Goal: Complete application form: Complete application form

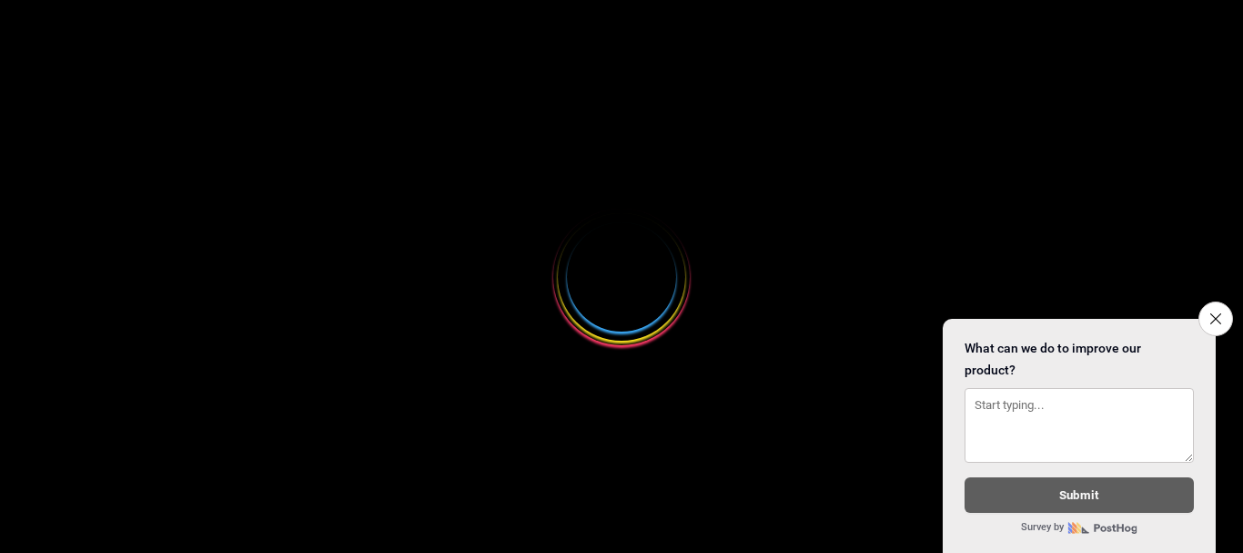
select select
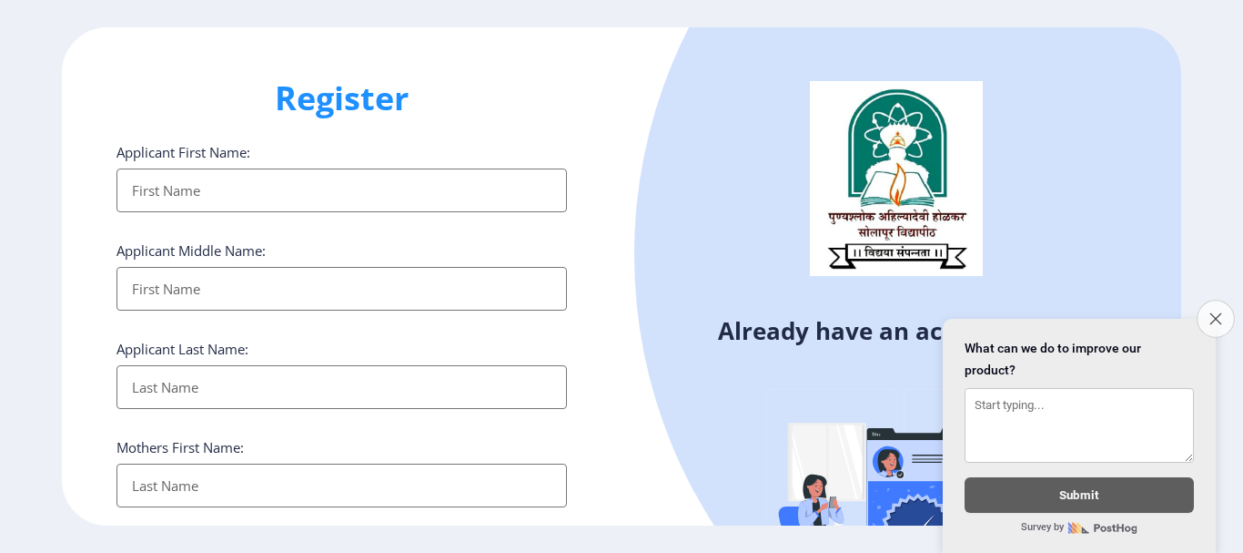
click at [1215, 312] on icon "Close survey" at bounding box center [1216, 318] width 12 height 12
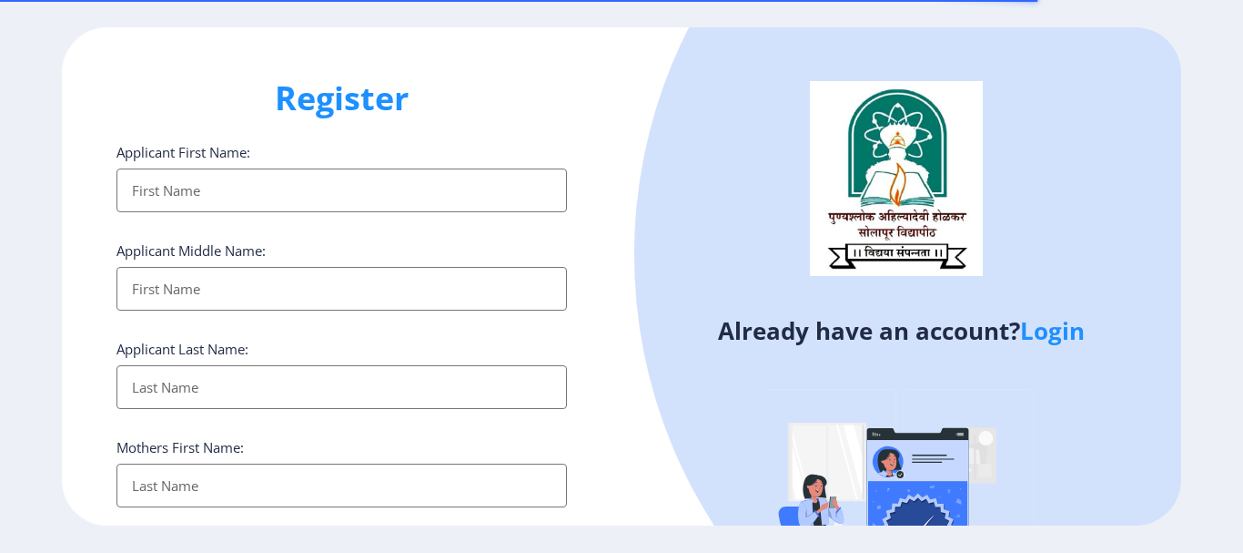
select select
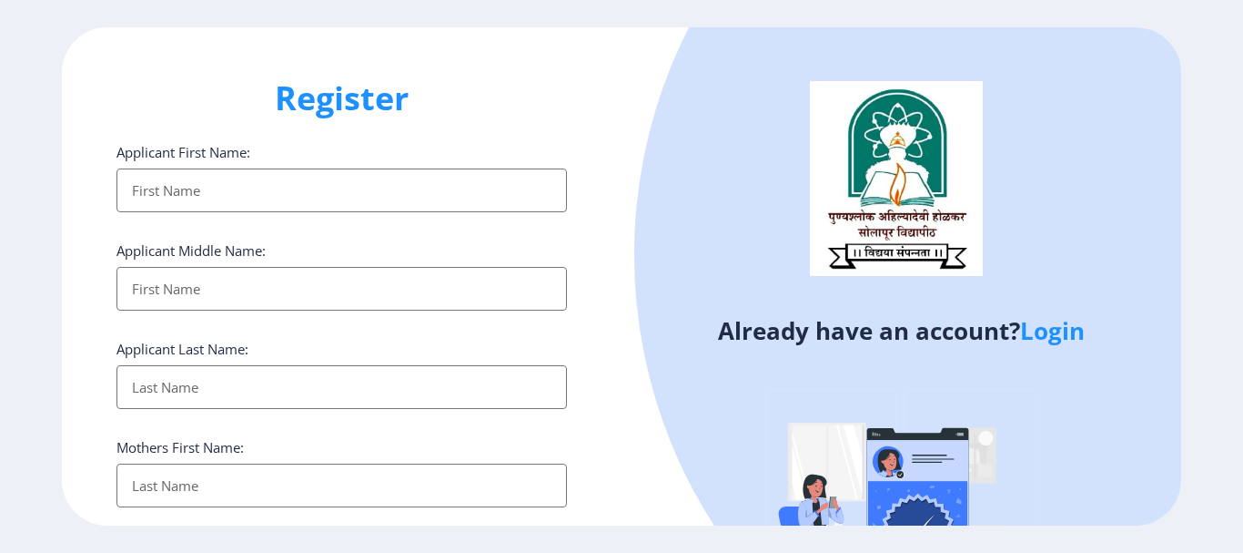
click at [248, 182] on input "Applicant First Name:" at bounding box center [342, 190] width 451 height 44
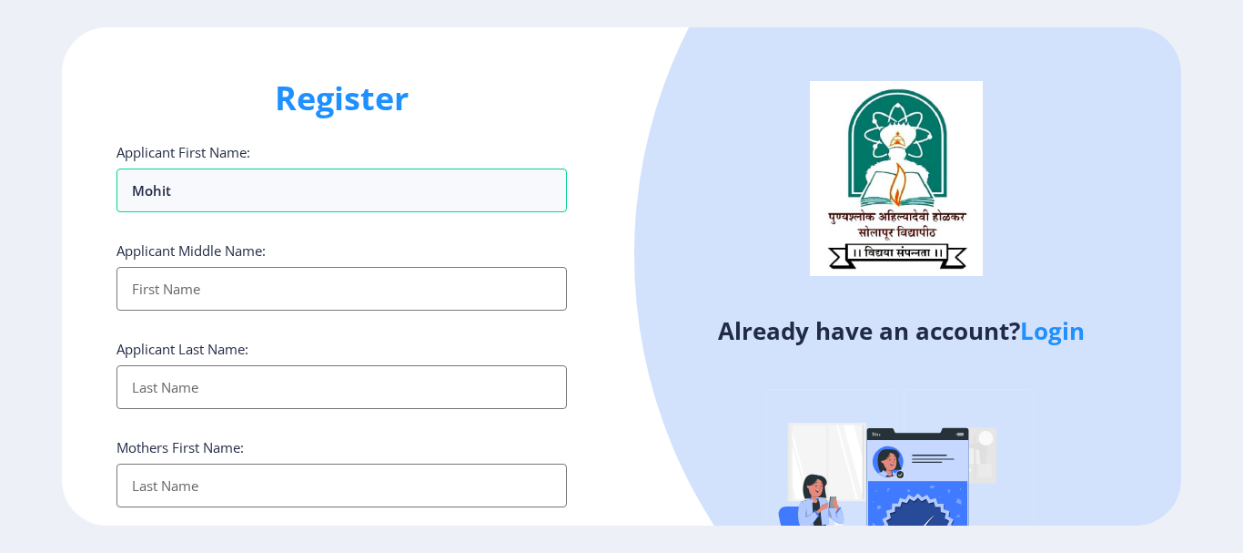
type input "mohit"
click at [182, 285] on input "Applicant First Name:" at bounding box center [342, 289] width 451 height 44
type input "[PERSON_NAME]"
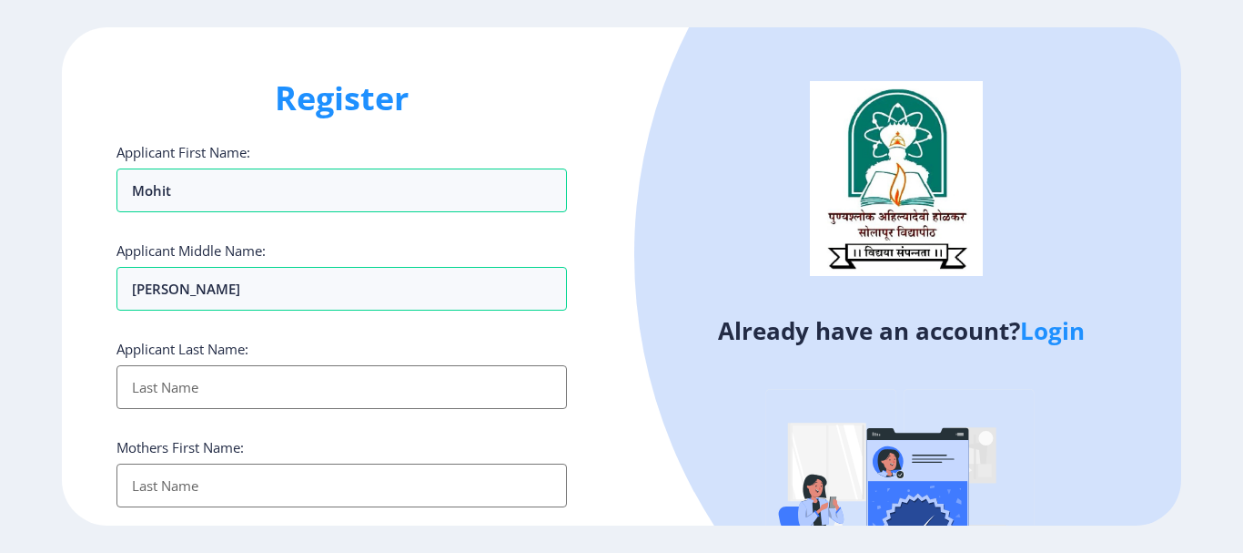
click at [145, 393] on input "Applicant First Name:" at bounding box center [342, 387] width 451 height 44
type input "taur"
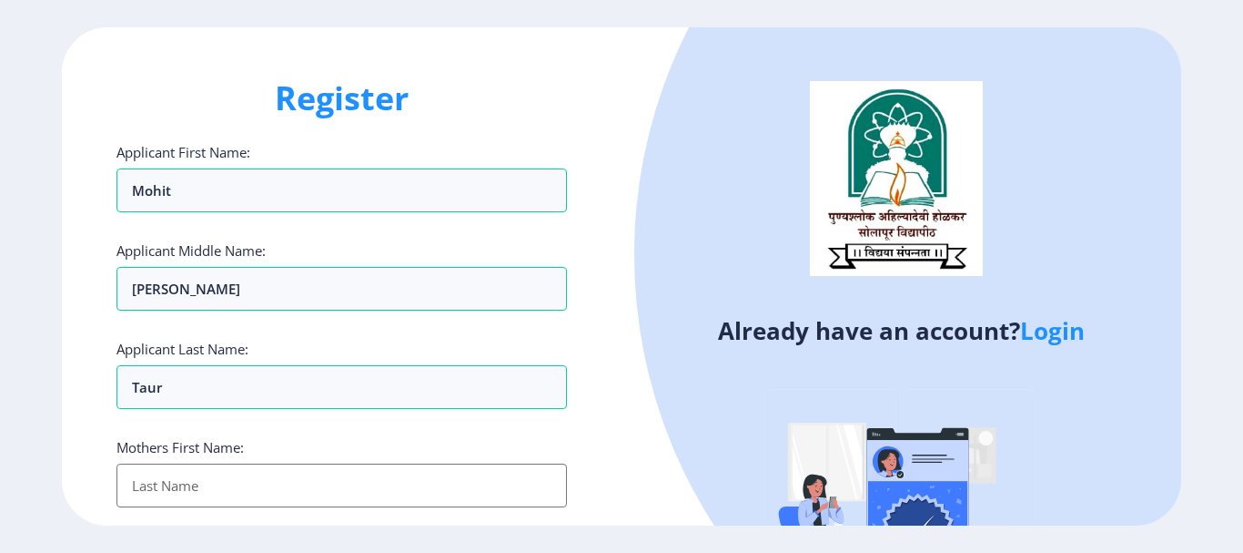
click at [154, 480] on input "Applicant First Name:" at bounding box center [342, 485] width 451 height 44
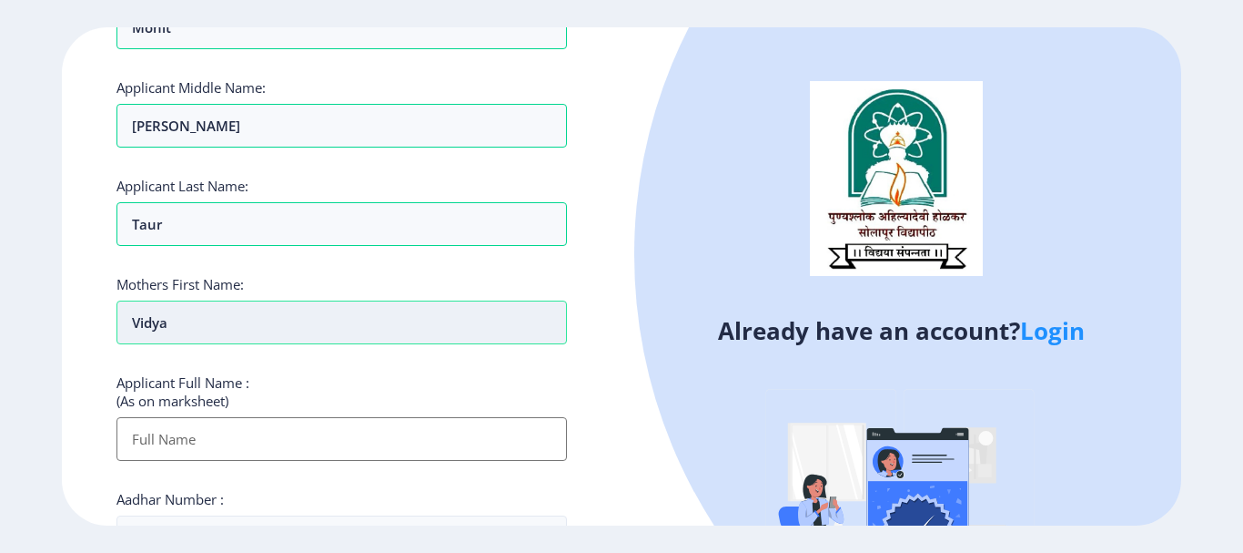
scroll to position [168, 0]
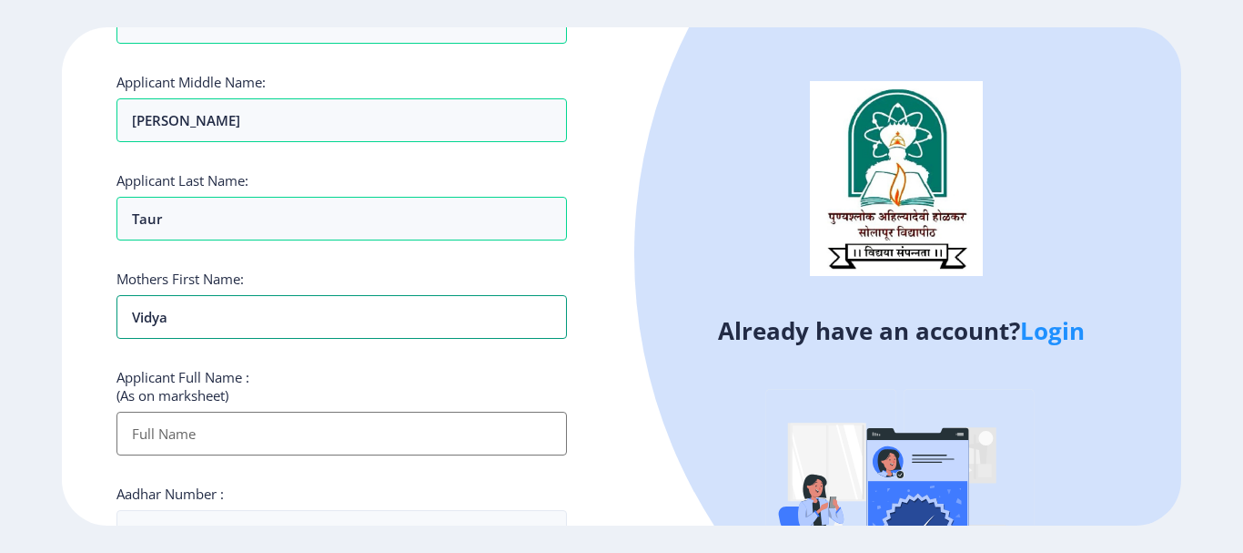
type input "vidya"
click at [232, 443] on input "Applicant First Name:" at bounding box center [342, 433] width 451 height 44
click at [360, 534] on div "Register Applicant First Name: mohit Applicant Middle Name: [PERSON_NAME] Appli…" at bounding box center [621, 276] width 1243 height 553
click at [297, 432] on input "Applicant First Name:" at bounding box center [342, 433] width 451 height 44
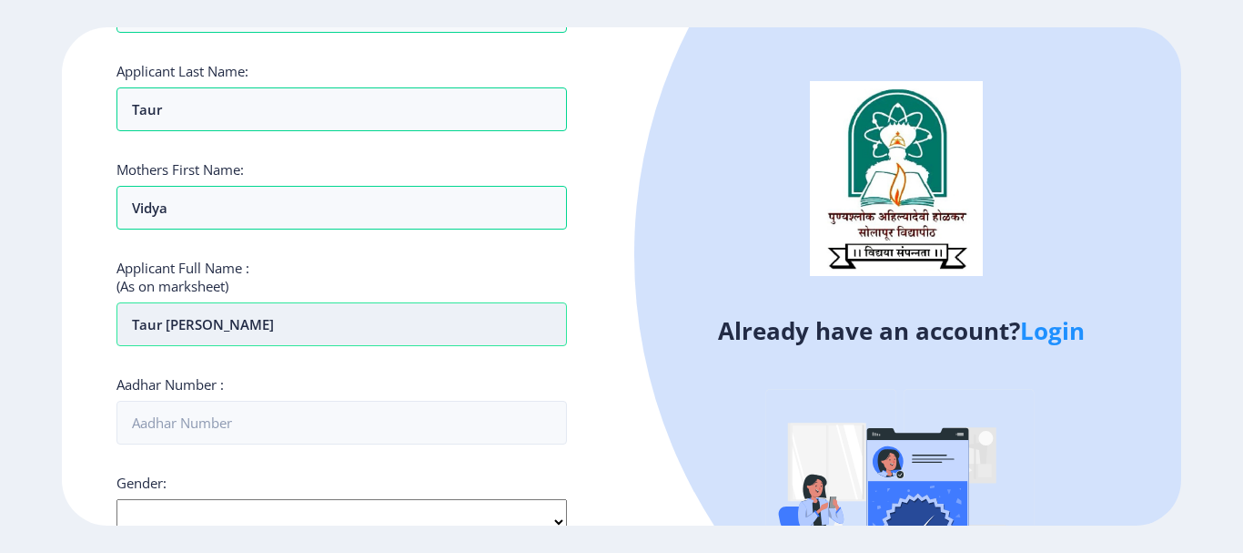
scroll to position [280, 0]
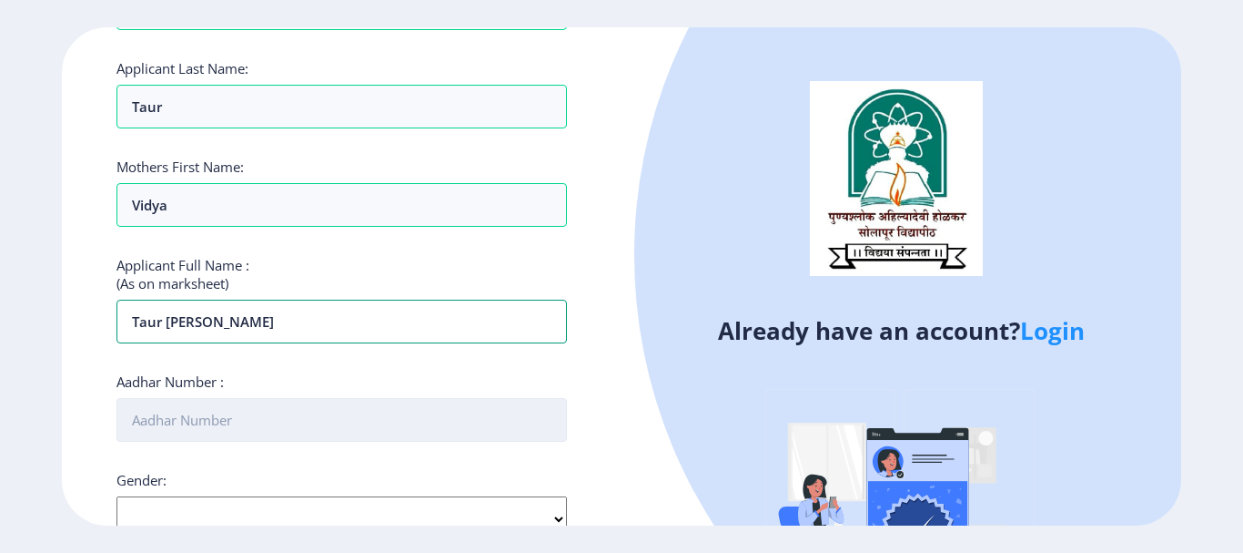
type input "taur [PERSON_NAME]"
click at [263, 431] on input "Aadhar Number :" at bounding box center [342, 420] width 451 height 44
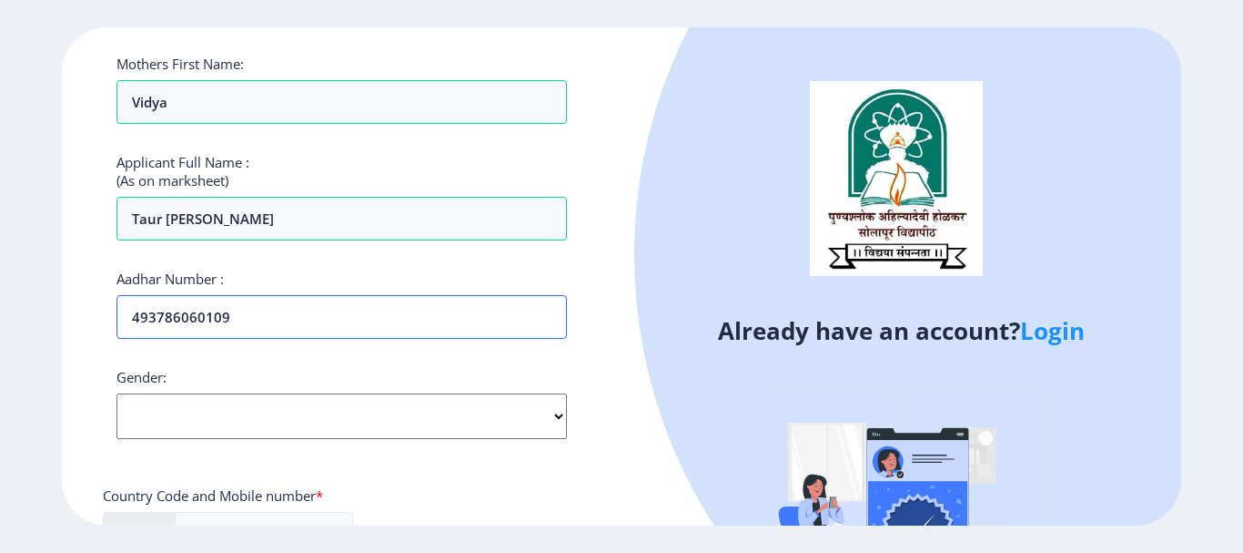
scroll to position [418, 0]
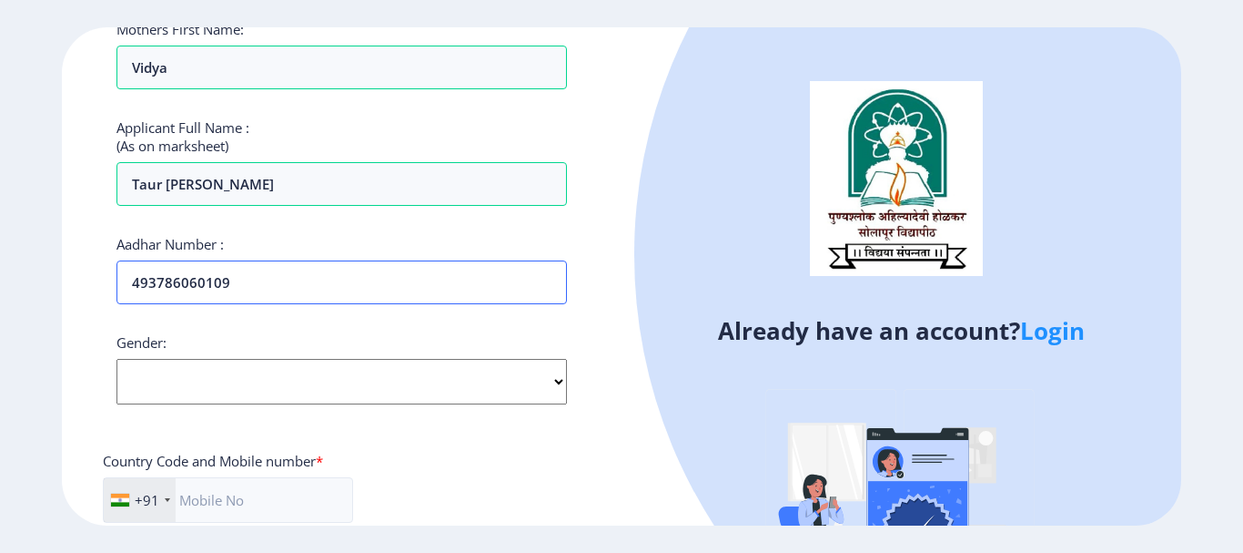
type input "493786060109"
click at [373, 388] on select "Select Gender [DEMOGRAPHIC_DATA] [DEMOGRAPHIC_DATA] Other" at bounding box center [342, 382] width 451 height 46
select select "[DEMOGRAPHIC_DATA]"
click at [117, 359] on select "Select Gender [DEMOGRAPHIC_DATA] [DEMOGRAPHIC_DATA] Other" at bounding box center [342, 382] width 451 height 46
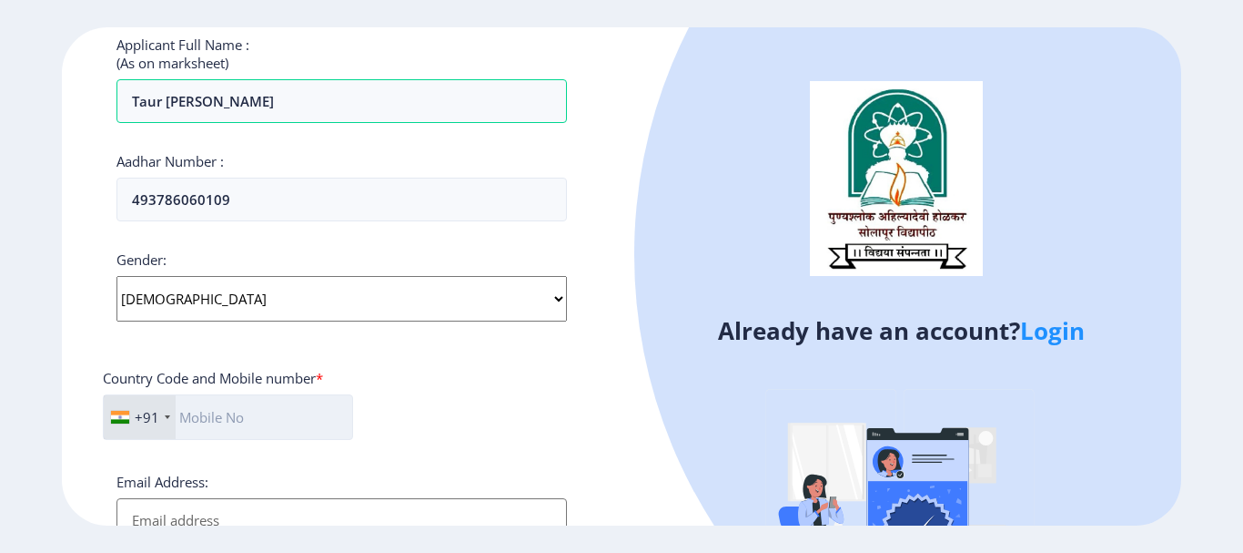
click at [277, 416] on input "text" at bounding box center [228, 417] width 250 height 46
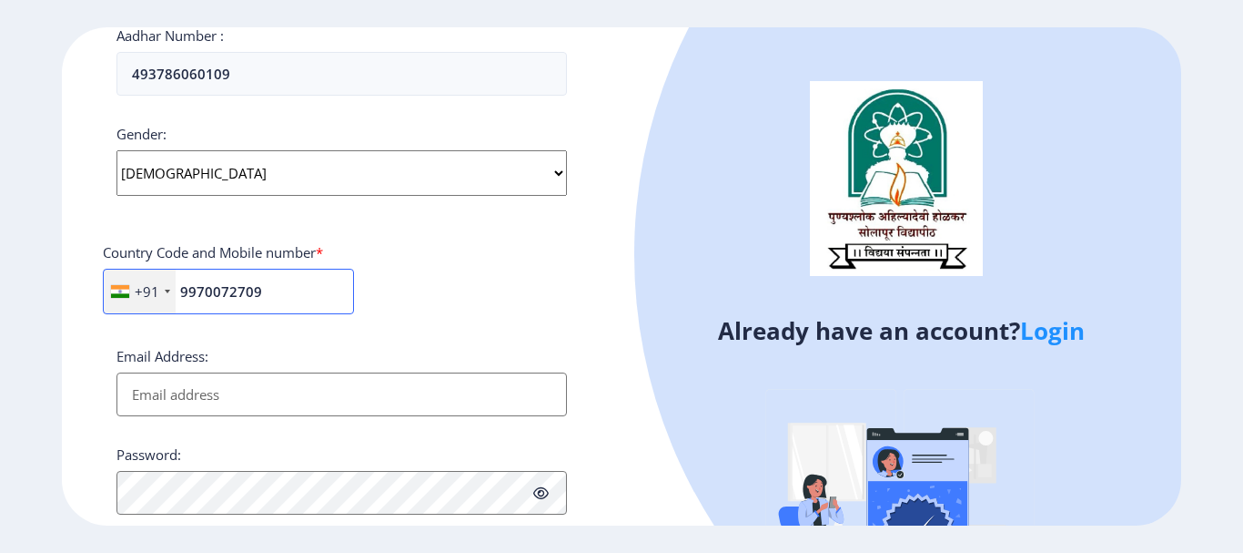
scroll to position [627, 0]
type input "9970072709"
click at [259, 388] on input "Email Address:" at bounding box center [342, 393] width 451 height 44
type input "[EMAIL_ADDRESS][DOMAIN_NAME]"
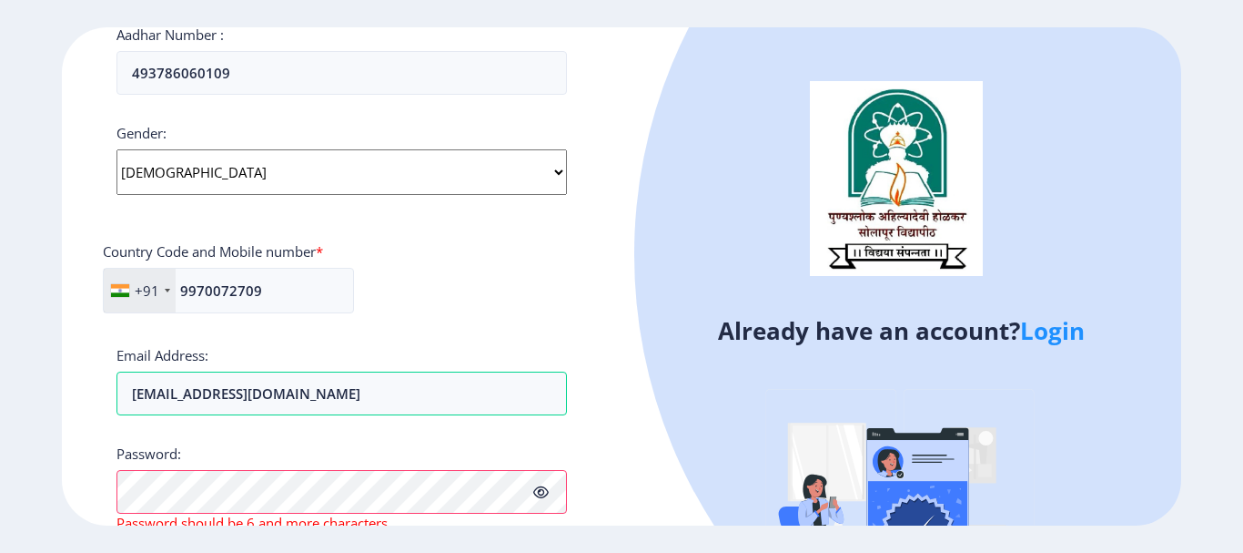
click at [536, 496] on icon at bounding box center [540, 492] width 15 height 14
click at [388, 518] on span "Password should be 6 and more characters" at bounding box center [252, 522] width 271 height 18
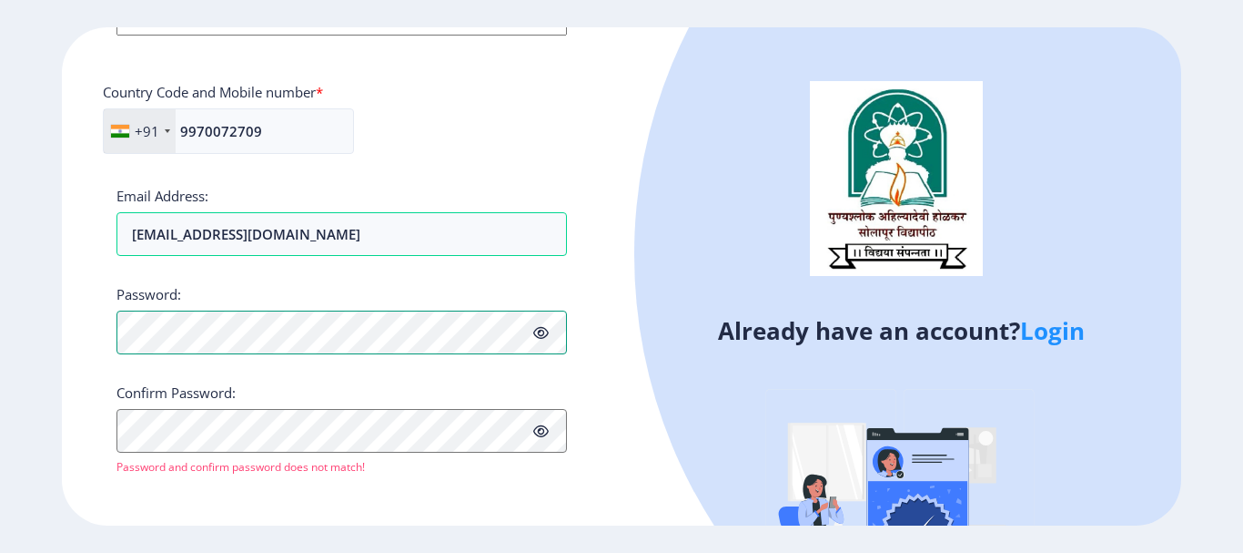
scroll to position [792, 0]
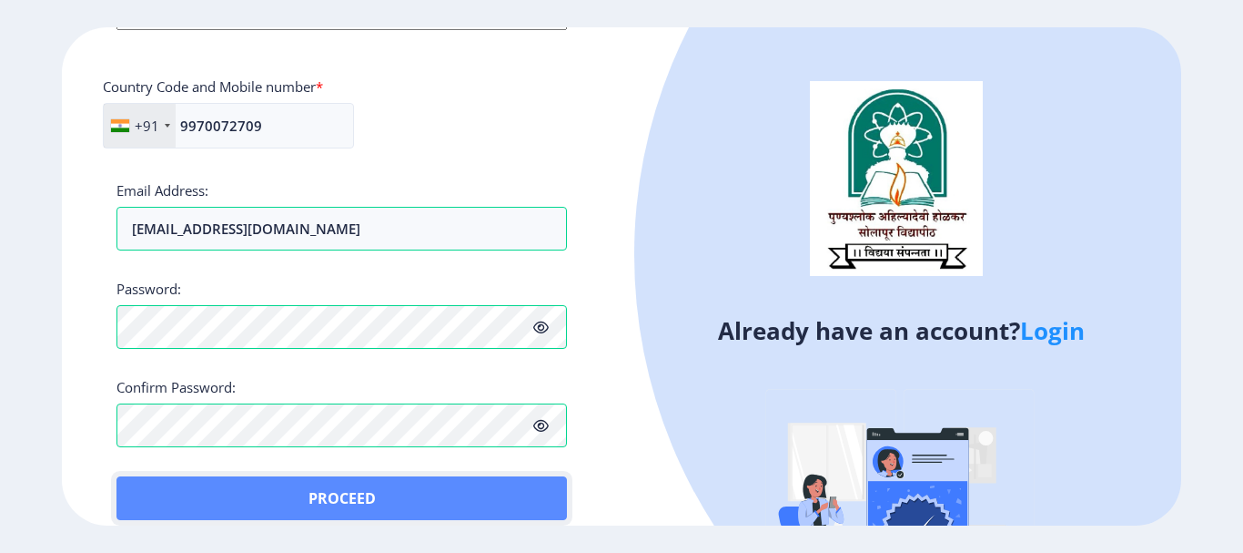
click at [157, 491] on button "Proceed" at bounding box center [342, 498] width 451 height 44
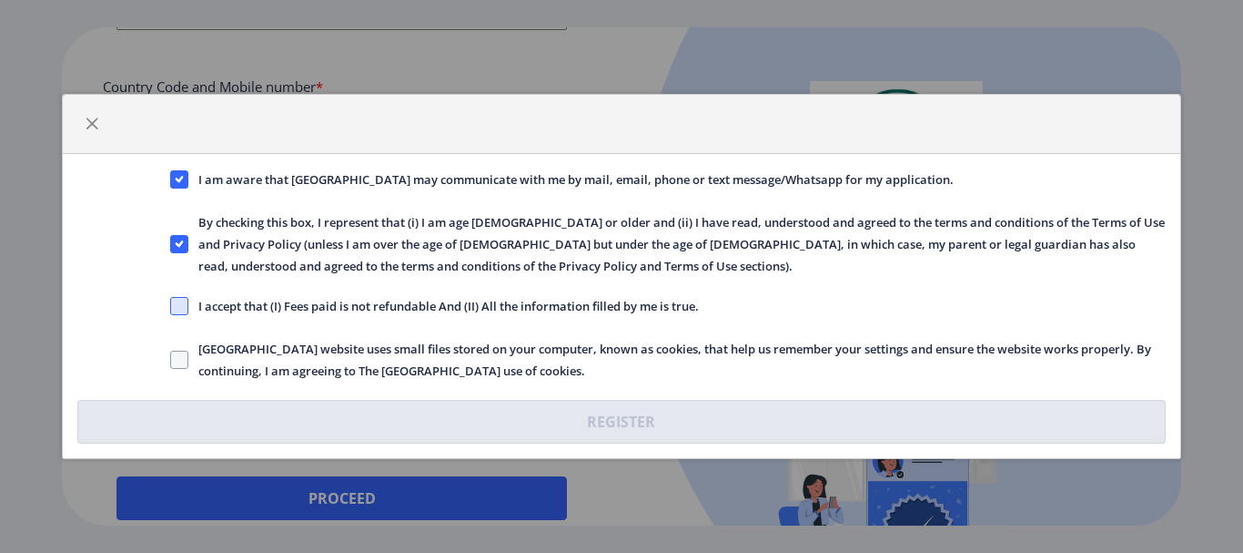
click at [181, 299] on span at bounding box center [179, 306] width 18 height 18
click at [171, 306] on input "I accept that (I) Fees paid is not refundable And (II) All the information fill…" at bounding box center [170, 306] width 1 height 1
checkbox input "true"
click at [182, 361] on span at bounding box center [179, 359] width 18 height 18
click at [171, 360] on input "[GEOGRAPHIC_DATA] website uses small files stored on your computer, known as co…" at bounding box center [170, 360] width 1 height 1
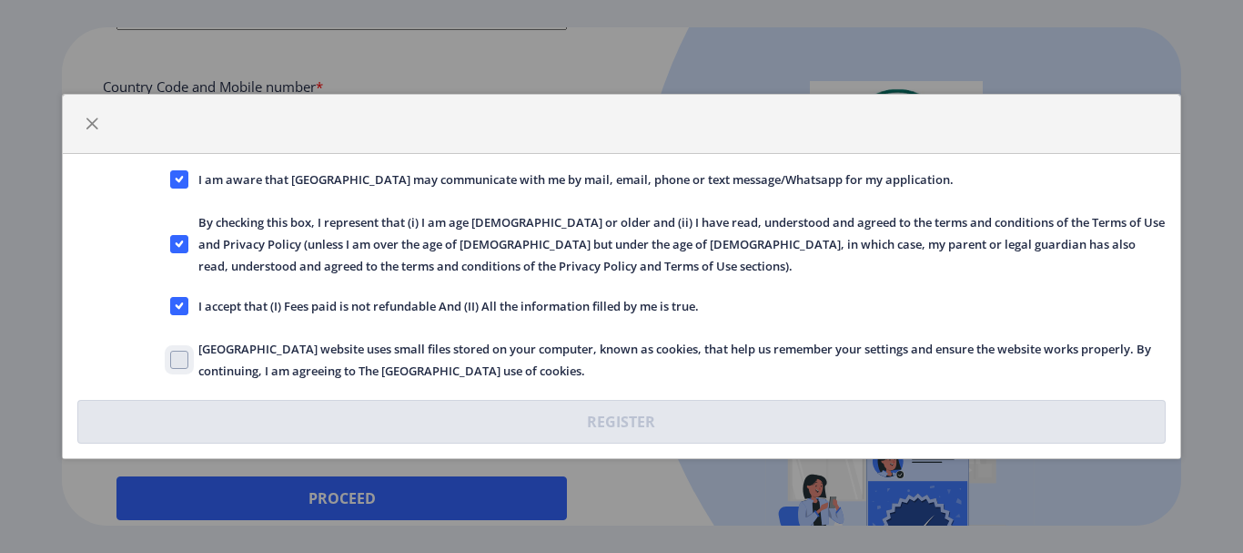
checkbox input "true"
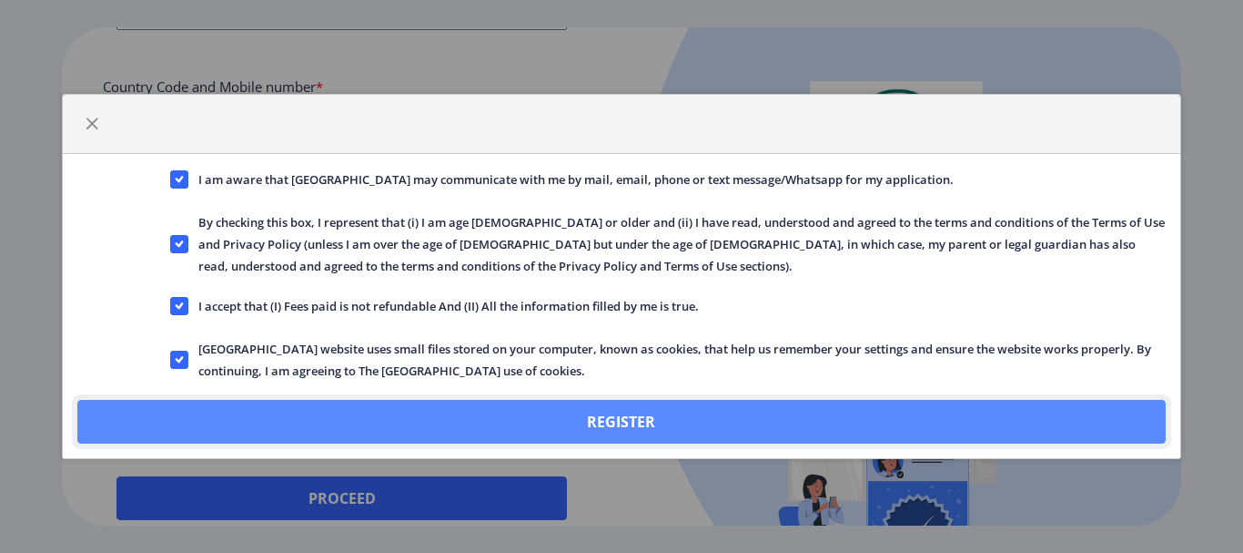
click at [253, 429] on button "Register" at bounding box center [621, 422] width 1088 height 44
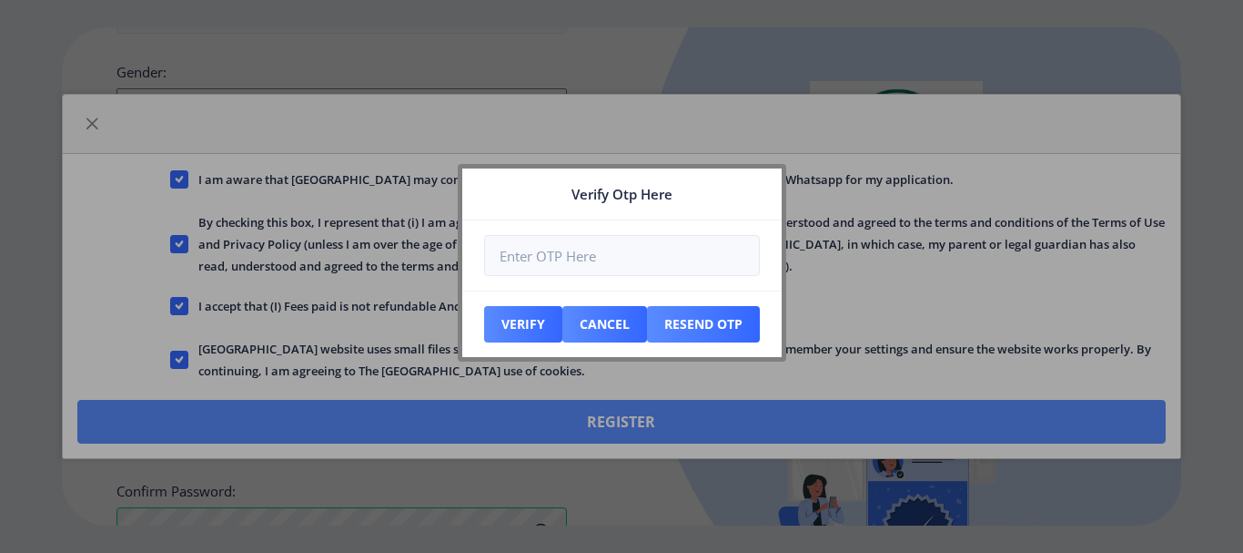
scroll to position [896, 0]
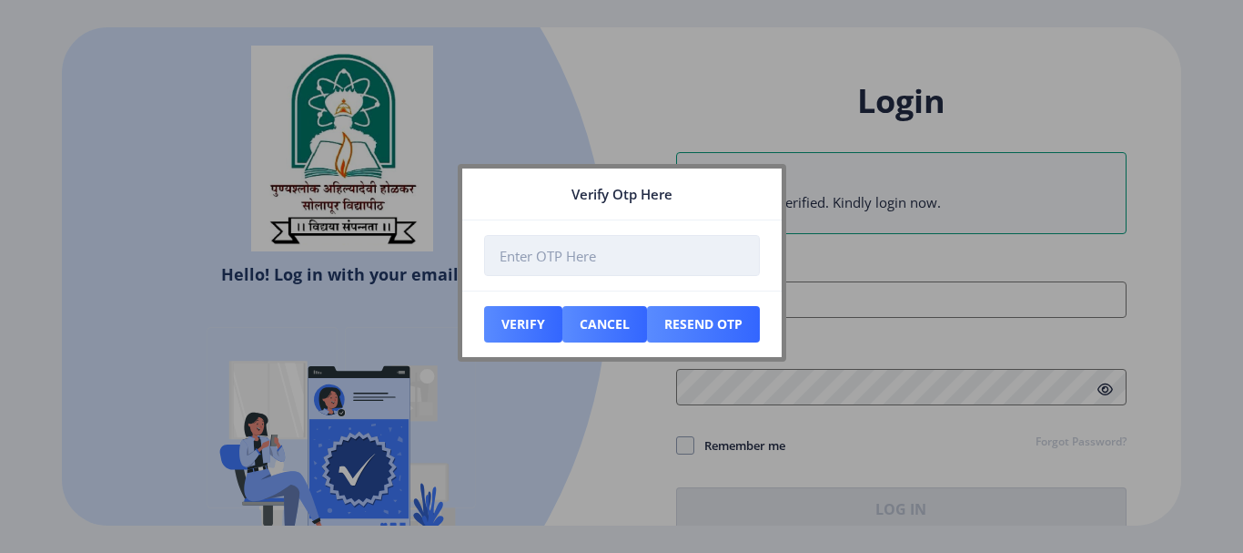
click at [624, 261] on input "number" at bounding box center [622, 255] width 276 height 41
click at [651, 432] on div at bounding box center [621, 276] width 1243 height 553
click at [648, 253] on input "number" at bounding box center [622, 255] width 276 height 41
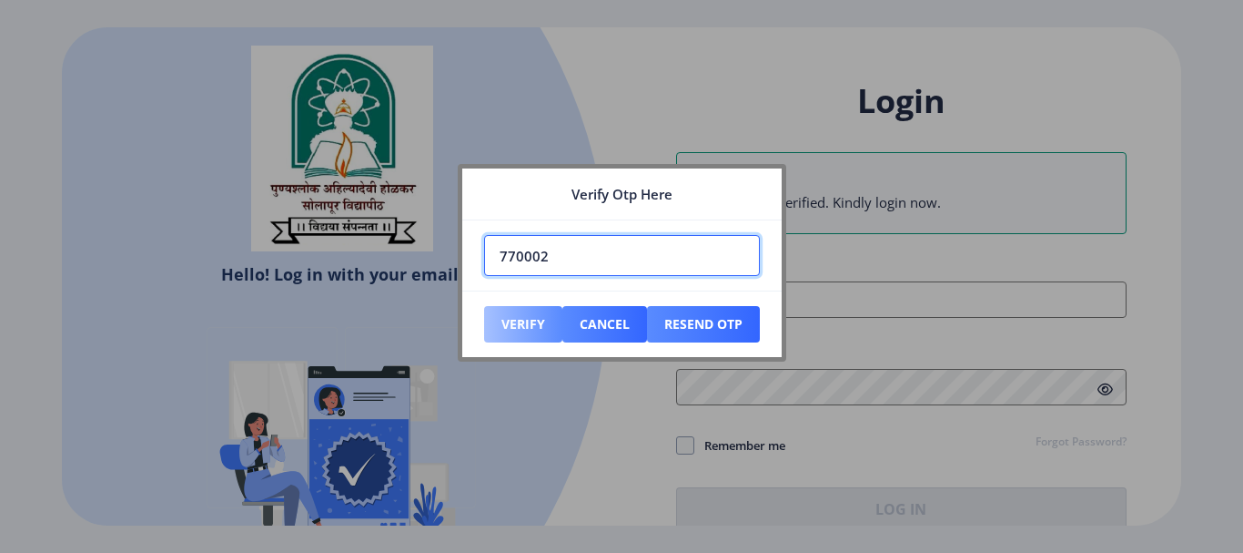
type input "770002"
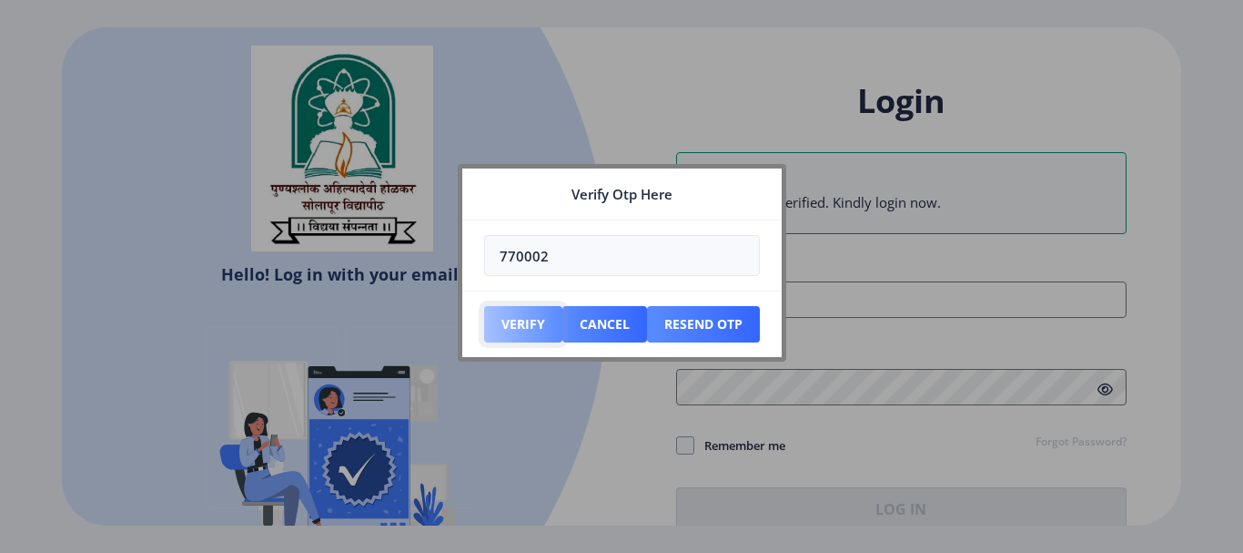
click at [514, 311] on button "Verify" at bounding box center [523, 324] width 78 height 36
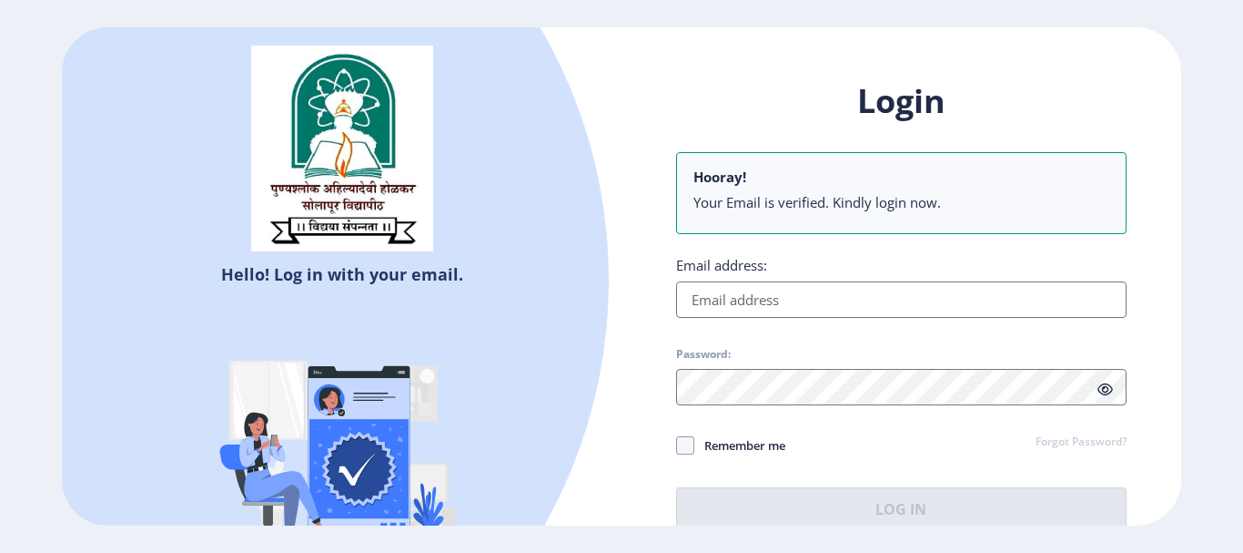
type input "[EMAIL_ADDRESS][DOMAIN_NAME]"
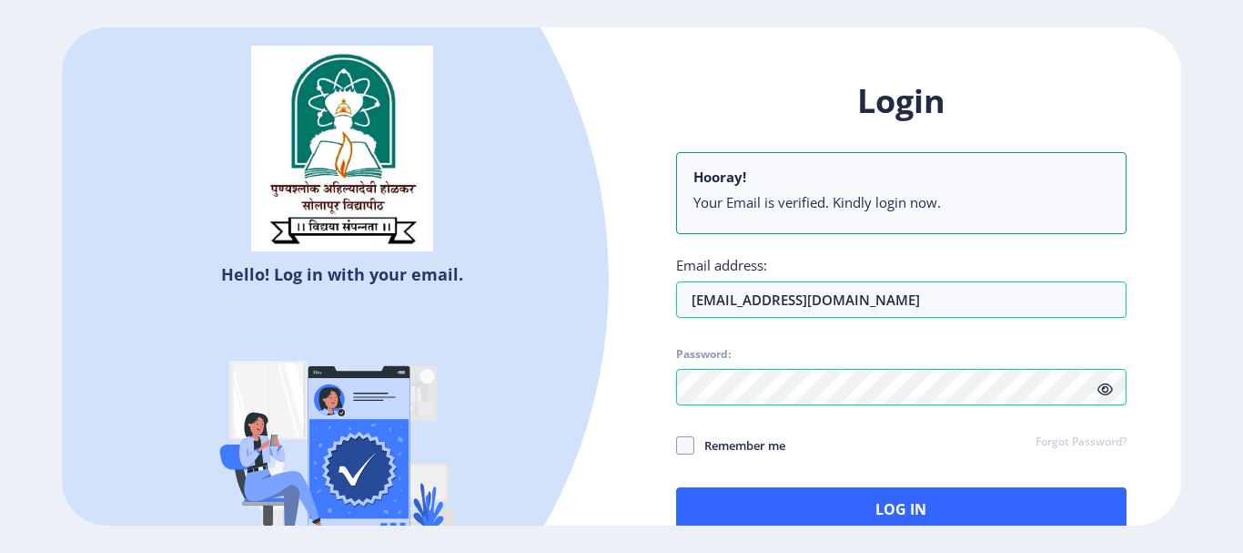
click at [709, 445] on span "Remember me" at bounding box center [740, 445] width 91 height 22
click at [677, 445] on input "Remember me" at bounding box center [676, 444] width 1 height 1
checkbox input "true"
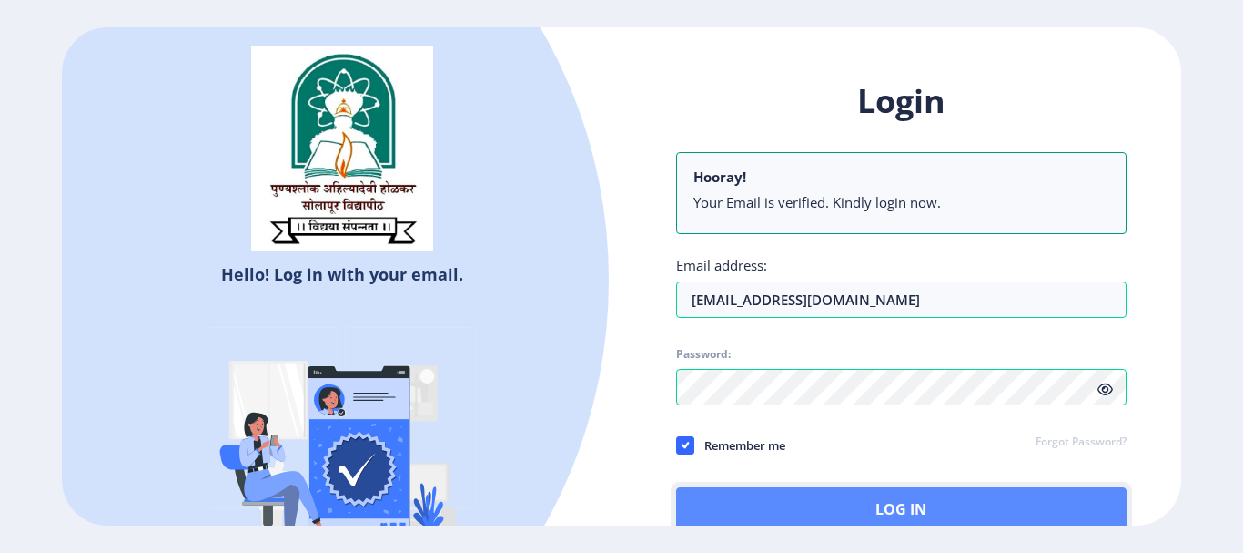
click at [788, 510] on button "Log In" at bounding box center [901, 509] width 451 height 44
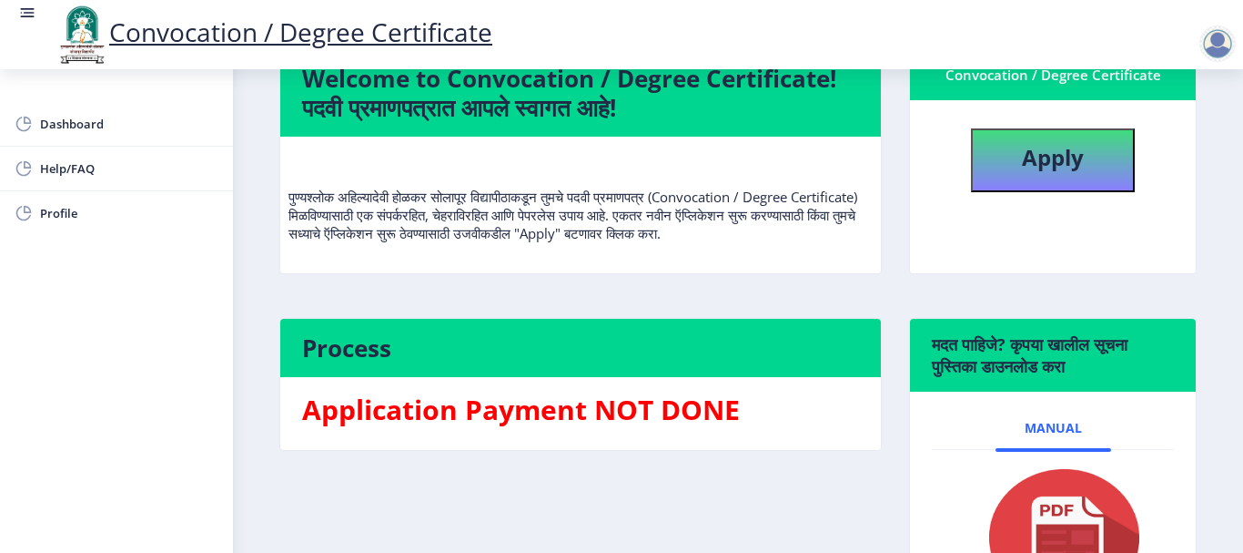
scroll to position [152, 0]
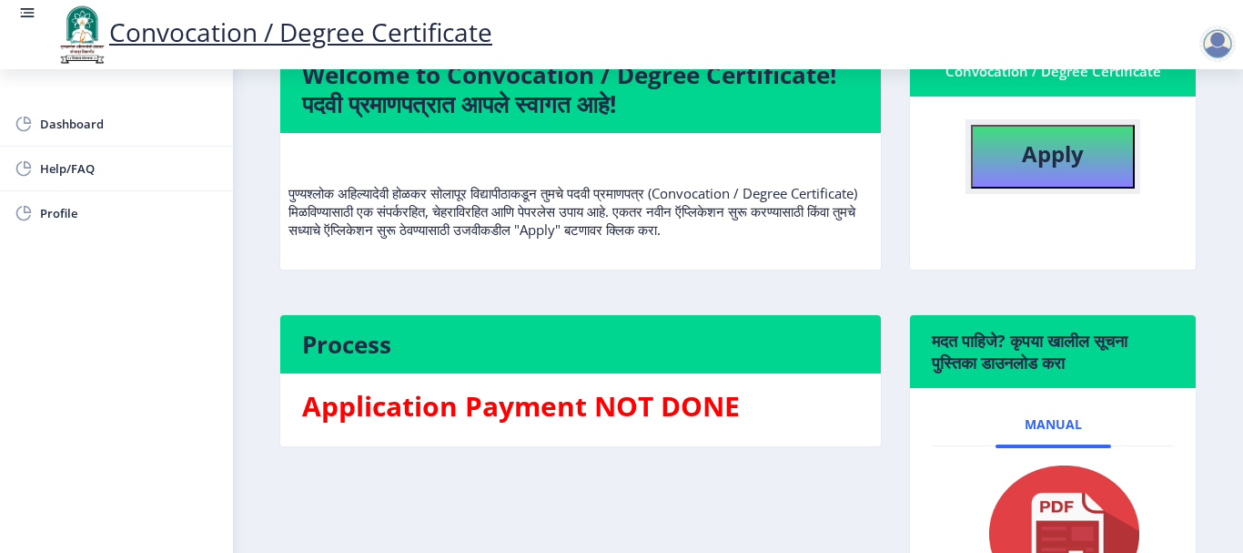
click at [1017, 138] on button "Apply" at bounding box center [1053, 157] width 164 height 64
select select
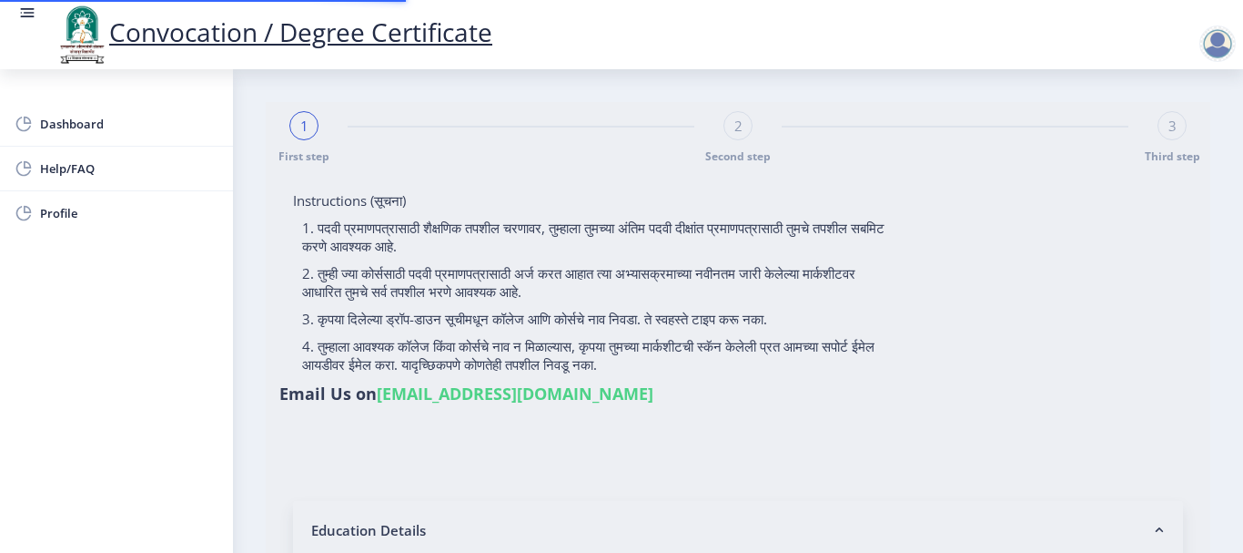
type input "taur [PERSON_NAME]"
type input "vidya"
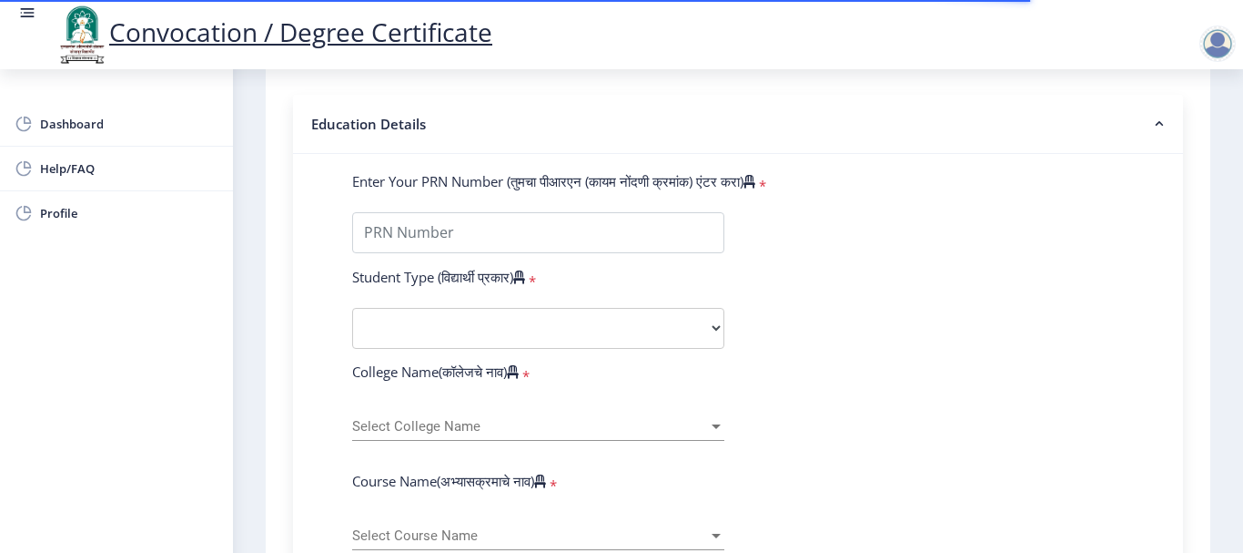
scroll to position [407, 0]
